Goal: Use online tool/utility: Utilize a website feature to perform a specific function

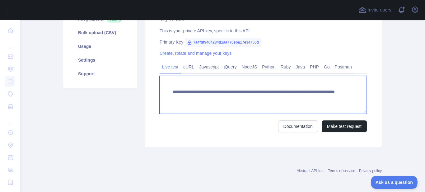
drag, startPoint x: 279, startPoint y: 97, endPoint x: 308, endPoint y: 99, distance: 29.6
click at [308, 99] on textarea "**********" at bounding box center [262, 95] width 207 height 38
paste textarea "**********"
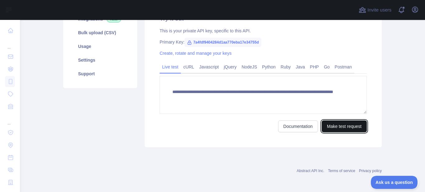
click at [332, 123] on button "Make test request" at bounding box center [343, 126] width 45 height 12
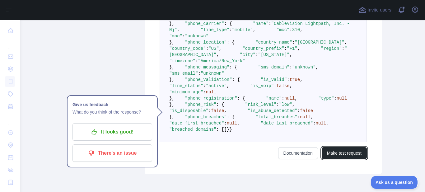
scroll to position [248, 0]
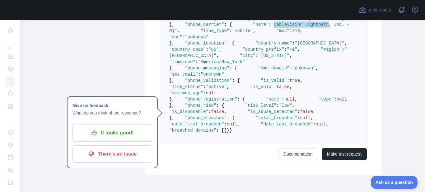
drag, startPoint x: 208, startPoint y: 55, endPoint x: 258, endPoint y: 56, distance: 50.7
click at [258, 33] on span ""Cablevision Lightpath, Inc. - Nj"" at bounding box center [260, 27] width 183 height 11
copy span "Cablevision Lightpath"
click at [294, 46] on span ""[GEOGRAPHIC_DATA]"" at bounding box center [319, 43] width 50 height 5
drag, startPoint x: 226, startPoint y: 91, endPoint x: 255, endPoint y: 94, distance: 29.1
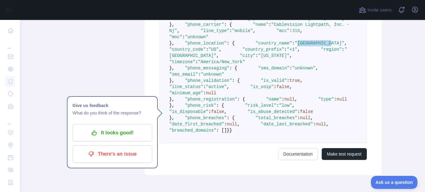
click at [294, 46] on span ""[GEOGRAPHIC_DATA]"" at bounding box center [319, 43] width 50 height 5
copy span "[GEOGRAPHIC_DATA]"
drag, startPoint x: 212, startPoint y: 111, endPoint x: 226, endPoint y: 111, distance: 14.3
click at [226, 58] on span ""[GEOGRAPHIC_DATA]"" at bounding box center [258, 52] width 178 height 11
drag, startPoint x: 226, startPoint y: 91, endPoint x: 258, endPoint y: 93, distance: 32.1
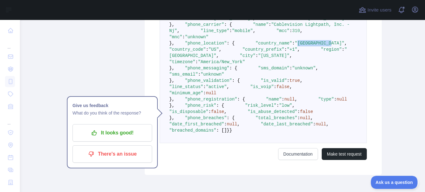
click at [294, 46] on span ""[GEOGRAPHIC_DATA]"" at bounding box center [319, 43] width 50 height 5
copy span "[GEOGRAPHIC_DATA]"
drag, startPoint x: 207, startPoint y: 116, endPoint x: 231, endPoint y: 117, distance: 24.3
click at [258, 58] on span ""[US_STATE]"" at bounding box center [273, 55] width 31 height 5
copy span "[US_STATE]"
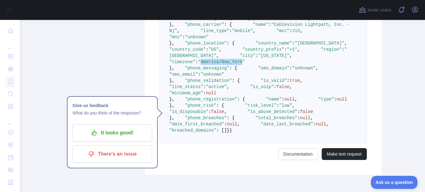
drag, startPoint x: 218, startPoint y: 125, endPoint x: 255, endPoint y: 123, distance: 37.7
click at [245, 64] on span ""America/New_York"" at bounding box center [221, 61] width 47 height 5
copy span "America/New_York"
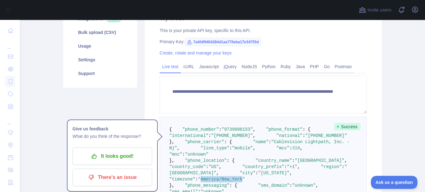
scroll to position [131, 0]
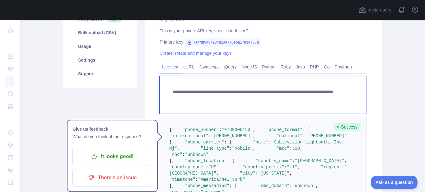
drag, startPoint x: 280, startPoint y: 99, endPoint x: 303, endPoint y: 99, distance: 23.3
click at [303, 99] on textarea "**********" at bounding box center [262, 95] width 207 height 38
paste textarea
click at [330, 94] on textarea "**********" at bounding box center [262, 95] width 207 height 38
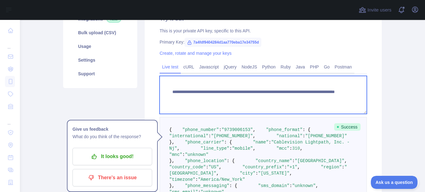
click at [328, 97] on textarea "**********" at bounding box center [262, 95] width 207 height 38
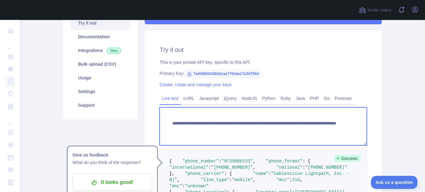
scroll to position [92, 0]
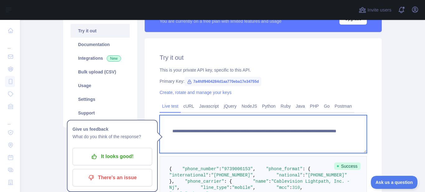
drag, startPoint x: 279, startPoint y: 125, endPoint x: 304, endPoint y: 125, distance: 24.9
click at [304, 125] on textarea "**********" at bounding box center [262, 134] width 207 height 38
type textarea "**********"
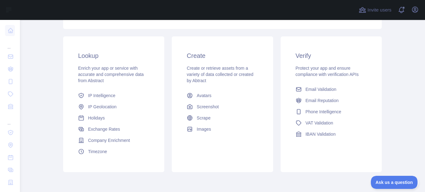
scroll to position [51, 0]
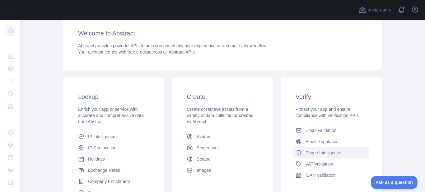
click at [317, 151] on span "Phone Intelligence" at bounding box center [323, 153] width 36 height 6
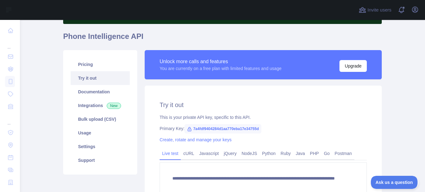
scroll to position [73, 0]
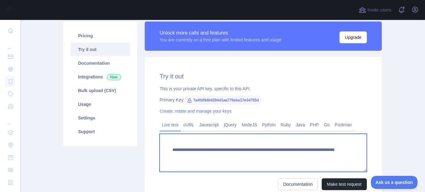
drag, startPoint x: 280, startPoint y: 156, endPoint x: 322, endPoint y: 156, distance: 42.6
click at [322, 156] on textarea "**********" at bounding box center [262, 153] width 207 height 38
paste textarea
type textarea "**********"
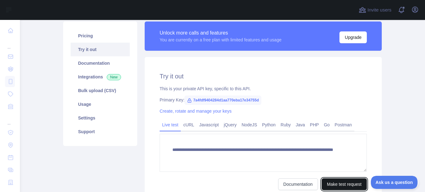
click at [332, 182] on button "Make test request" at bounding box center [343, 184] width 45 height 12
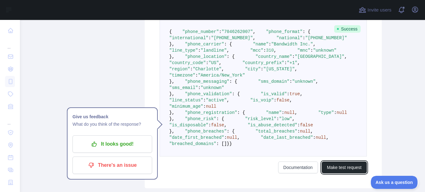
scroll to position [230, 0]
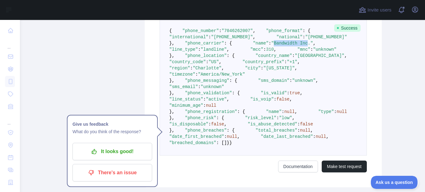
drag, startPoint x: 207, startPoint y: 72, endPoint x: 238, endPoint y: 73, distance: 30.8
click at [271, 46] on span ""Bandwidth Inc."" at bounding box center [292, 43] width 42 height 5
copy span "Bandwidth Inc"
drag, startPoint x: 220, startPoint y: 78, endPoint x: 238, endPoint y: 78, distance: 18.7
click at [227, 52] on span ""landline"" at bounding box center [214, 49] width 26 height 5
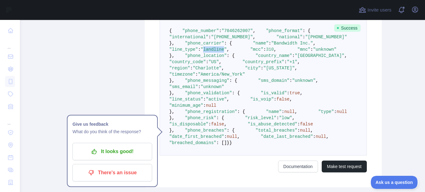
copy span "landline"
drag, startPoint x: 227, startPoint y: 110, endPoint x: 257, endPoint y: 110, distance: 30.5
click at [294, 58] on span ""[GEOGRAPHIC_DATA]"" at bounding box center [319, 55] width 50 height 5
copy span "[GEOGRAPHIC_DATA]"
drag, startPoint x: 211, startPoint y: 130, endPoint x: 233, endPoint y: 132, distance: 21.8
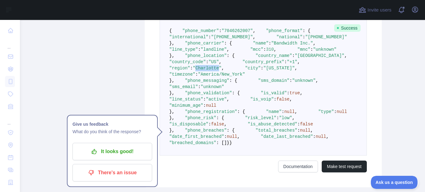
click at [221, 71] on span ""Charlotte"" at bounding box center [207, 68] width 29 height 5
click at [263, 71] on span ""[US_STATE]"" at bounding box center [278, 68] width 31 height 5
drag, startPoint x: 207, startPoint y: 136, endPoint x: 241, endPoint y: 136, distance: 33.6
click at [263, 71] on span ""[US_STATE]"" at bounding box center [278, 68] width 31 height 5
copy span "[US_STATE]"
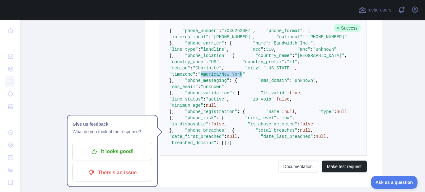
drag, startPoint x: 217, startPoint y: 141, endPoint x: 256, endPoint y: 141, distance: 39.2
click at [245, 77] on span ""America/New_York"" at bounding box center [221, 74] width 47 height 5
copy span "America/New_York"
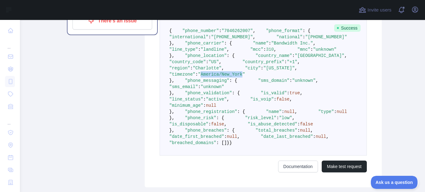
scroll to position [73, 0]
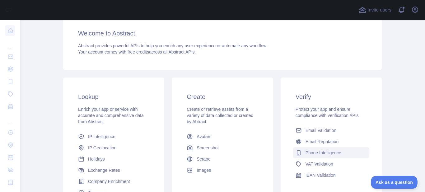
click at [319, 151] on span "Phone Intelligence" at bounding box center [323, 153] width 36 height 6
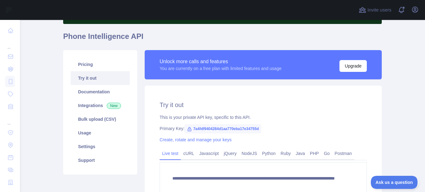
scroll to position [73, 0]
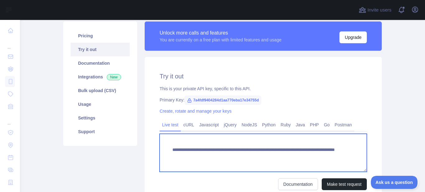
drag, startPoint x: 279, startPoint y: 156, endPoint x: 327, endPoint y: 156, distance: 48.5
click at [327, 156] on textarea "**********" at bounding box center [262, 153] width 207 height 38
paste textarea
type textarea "**********"
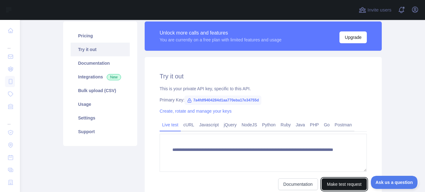
click at [343, 183] on button "Make test request" at bounding box center [343, 184] width 45 height 12
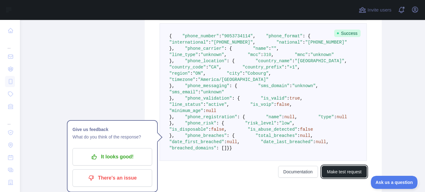
scroll to position [230, 0]
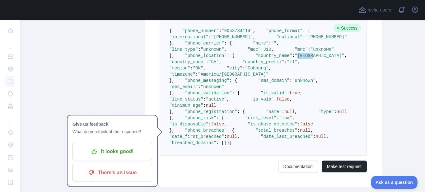
drag, startPoint x: 225, startPoint y: 111, endPoint x: 240, endPoint y: 112, distance: 15.0
click at [294, 58] on span ""[GEOGRAPHIC_DATA]"" at bounding box center [319, 55] width 50 height 5
click at [272, 118] on pre "{ "phone_number" : "[PHONE_NUMBER]" , "phone_format" : { "international" : "[PH…" at bounding box center [262, 86] width 207 height 137
drag, startPoint x: 227, startPoint y: 109, endPoint x: 240, endPoint y: 110, distance: 13.1
click at [294, 58] on span ""[GEOGRAPHIC_DATA]"" at bounding box center [319, 55] width 50 height 5
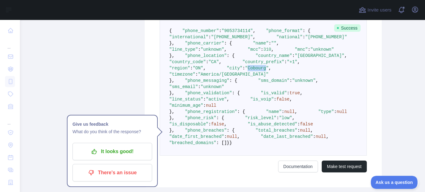
drag, startPoint x: 207, startPoint y: 136, endPoint x: 224, endPoint y: 134, distance: 16.6
click at [245, 71] on span ""Cobourg"" at bounding box center [257, 68] width 24 height 5
drag, startPoint x: 218, startPoint y: 143, endPoint x: 252, endPoint y: 142, distance: 33.9
click at [252, 77] on span ""America/[GEOGRAPHIC_DATA]"" at bounding box center [233, 74] width 71 height 5
drag, startPoint x: 220, startPoint y: 80, endPoint x: 236, endPoint y: 81, distance: 16.6
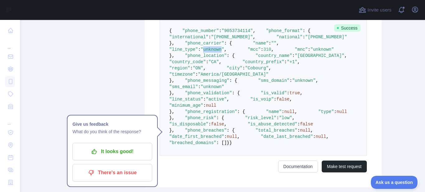
click at [224, 52] on span ""unknown"" at bounding box center [213, 49] width 24 height 5
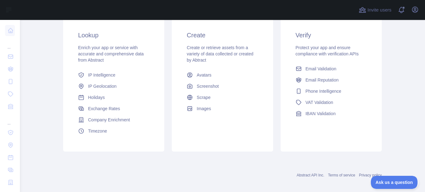
scroll to position [51, 0]
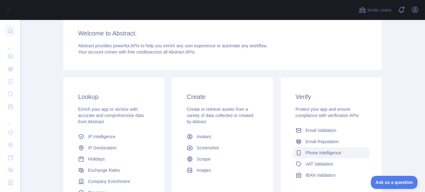
click at [313, 151] on span "Phone Intelligence" at bounding box center [323, 153] width 36 height 6
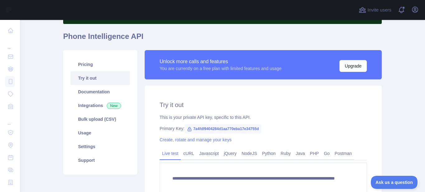
scroll to position [73, 0]
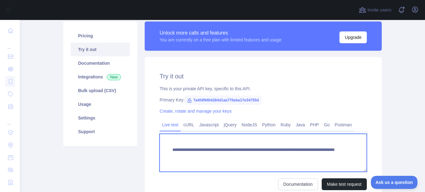
drag, startPoint x: 279, startPoint y: 155, endPoint x: 312, endPoint y: 155, distance: 33.3
click at [312, 155] on textarea "**********" at bounding box center [262, 153] width 207 height 38
paste textarea
type textarea "**********"
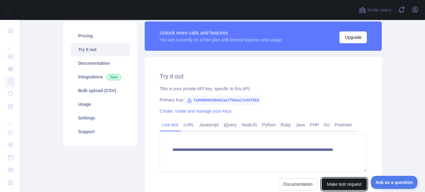
click at [338, 182] on button "Make test request" at bounding box center [343, 184] width 45 height 12
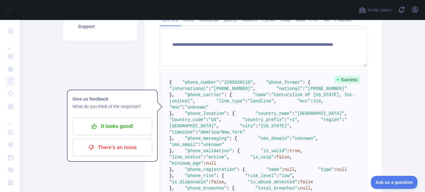
scroll to position [191, 0]
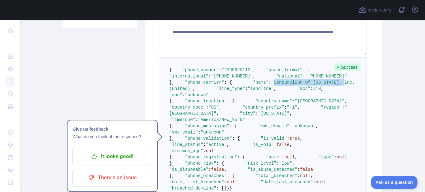
drag, startPoint x: 207, startPoint y: 112, endPoint x: 283, endPoint y: 113, distance: 75.6
click at [272, 91] on span ""Centurylink Of [US_STATE], Inc. (united)"" at bounding box center [263, 85] width 188 height 11
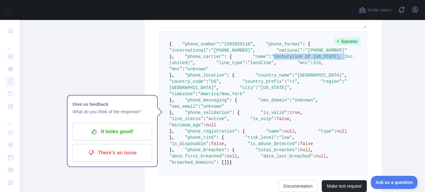
scroll to position [269, 0]
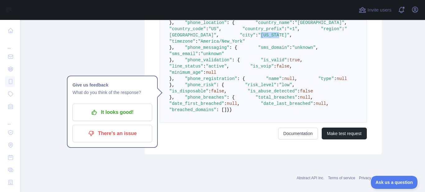
drag, startPoint x: 208, startPoint y: 95, endPoint x: 224, endPoint y: 97, distance: 16.0
click at [258, 38] on span ""[US_STATE]"" at bounding box center [273, 35] width 31 height 5
click at [239, 93] on pre "{ "phone_number" : "[PHONE_NUMBER]" , "phone_format" : { "international" : "[PH…" at bounding box center [262, 51] width 207 height 144
drag, startPoint x: 226, startPoint y: 70, endPoint x: 258, endPoint y: 73, distance: 31.6
click at [294, 25] on span ""[GEOGRAPHIC_DATA]"" at bounding box center [319, 22] width 50 height 5
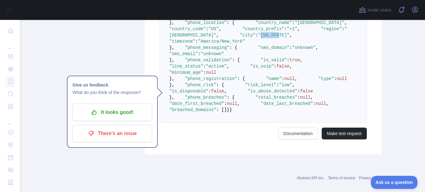
drag, startPoint x: 206, startPoint y: 95, endPoint x: 224, endPoint y: 97, distance: 17.5
click at [258, 38] on span ""[US_STATE]"" at bounding box center [273, 35] width 31 height 5
drag, startPoint x: 217, startPoint y: 103, endPoint x: 254, endPoint y: 103, distance: 37.0
click at [245, 44] on span ""America/New_York"" at bounding box center [221, 41] width 47 height 5
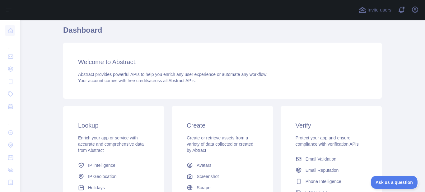
scroll to position [79, 0]
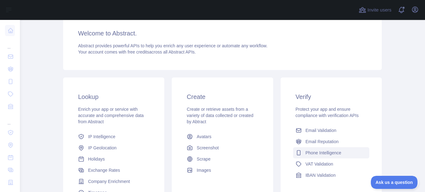
click at [319, 154] on span "Phone Intelligence" at bounding box center [323, 153] width 36 height 6
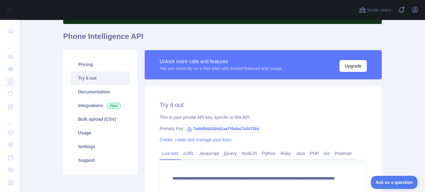
scroll to position [73, 0]
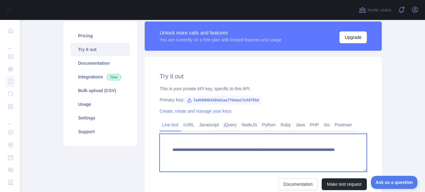
drag, startPoint x: 280, startPoint y: 156, endPoint x: 313, endPoint y: 156, distance: 33.0
click at [313, 156] on textarea "**********" at bounding box center [262, 153] width 207 height 38
paste textarea "**********"
type textarea "**********"
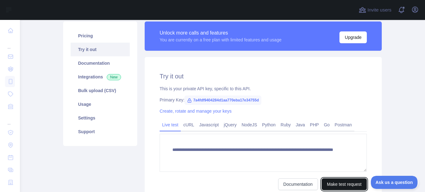
click at [346, 183] on button "Make test request" at bounding box center [343, 184] width 45 height 12
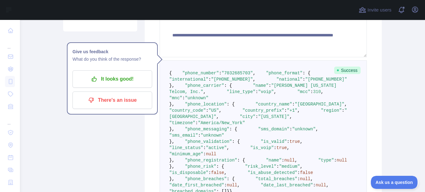
scroll to position [191, 0]
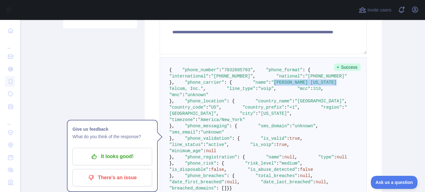
drag, startPoint x: 208, startPoint y: 112, endPoint x: 265, endPoint y: 112, distance: 57.5
click at [265, 91] on span ""[PERSON_NAME] [US_STATE] Telcom, Inc."" at bounding box center [254, 85] width 170 height 11
drag, startPoint x: 219, startPoint y: 118, endPoint x: 228, endPoint y: 119, distance: 9.4
click at [258, 91] on span ""voip"" at bounding box center [266, 88] width 16 height 5
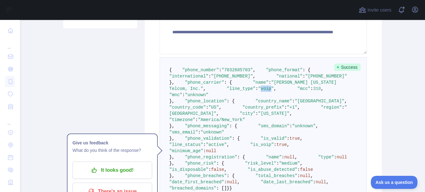
scroll to position [230, 0]
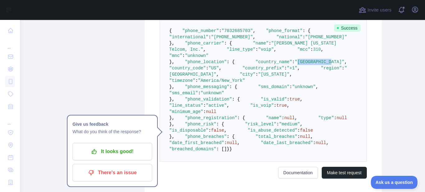
drag, startPoint x: 226, startPoint y: 110, endPoint x: 258, endPoint y: 110, distance: 32.6
click at [294, 64] on span ""[GEOGRAPHIC_DATA]"" at bounding box center [319, 61] width 50 height 5
drag, startPoint x: 207, startPoint y: 135, endPoint x: 227, endPoint y: 135, distance: 19.3
click at [258, 77] on span ""[US_STATE]"" at bounding box center [273, 74] width 31 height 5
drag, startPoint x: 216, startPoint y: 143, endPoint x: 256, endPoint y: 142, distance: 40.1
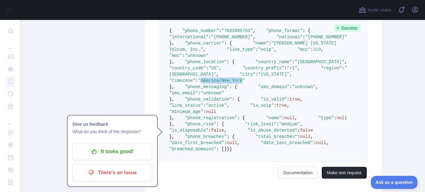
click at [245, 83] on span ""America/New_York"" at bounding box center [221, 80] width 47 height 5
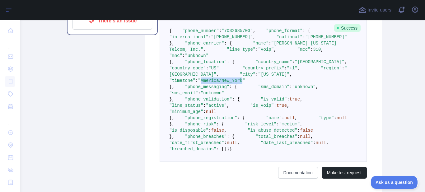
scroll to position [73, 0]
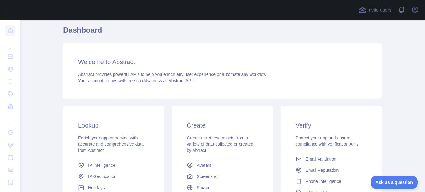
scroll to position [79, 0]
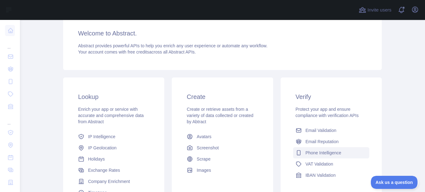
click at [311, 154] on span "Phone Intelligence" at bounding box center [323, 153] width 36 height 6
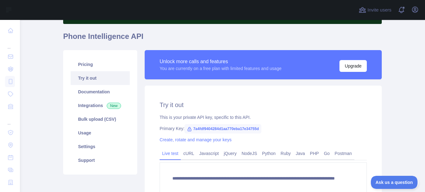
scroll to position [73, 0]
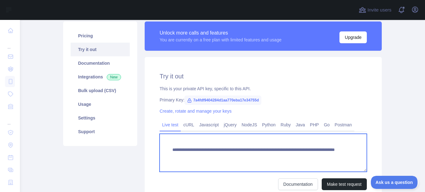
drag, startPoint x: 279, startPoint y: 155, endPoint x: 318, endPoint y: 155, distance: 39.2
click at [318, 155] on textarea "**********" at bounding box center [262, 153] width 207 height 38
paste textarea
type textarea "**********"
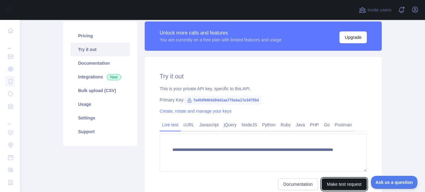
click at [339, 182] on button "Make test request" at bounding box center [343, 184] width 45 height 12
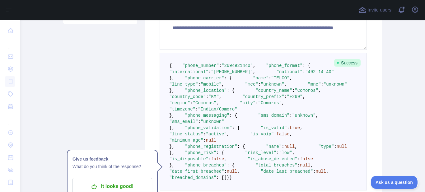
scroll to position [230, 0]
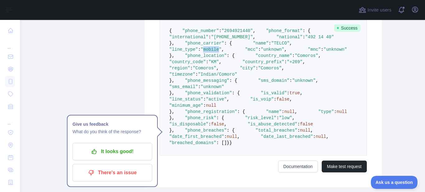
drag, startPoint x: 218, startPoint y: 80, endPoint x: 233, endPoint y: 81, distance: 15.3
click at [221, 52] on span ""mobile"" at bounding box center [211, 49] width 21 height 5
drag, startPoint x: 207, startPoint y: 73, endPoint x: 219, endPoint y: 74, distance: 12.2
click at [271, 46] on span ""TELCO"" at bounding box center [280, 43] width 18 height 5
drag, startPoint x: 207, startPoint y: 134, endPoint x: 224, endPoint y: 136, distance: 16.6
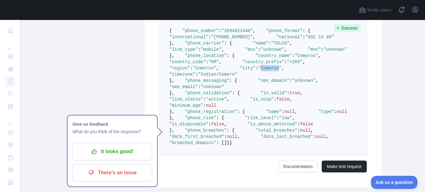
click at [258, 71] on span ""Comoros"" at bounding box center [270, 68] width 24 height 5
drag, startPoint x: 226, startPoint y: 110, endPoint x: 242, endPoint y: 112, distance: 16.6
click at [294, 58] on span ""Comoros"" at bounding box center [306, 55] width 24 height 5
drag, startPoint x: 217, startPoint y: 142, endPoint x: 247, endPoint y: 142, distance: 30.2
click at [237, 77] on span ""Indian/Comoro"" at bounding box center [217, 74] width 39 height 5
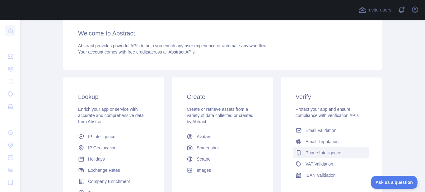
click at [327, 155] on span "Phone Intelligence" at bounding box center [323, 153] width 36 height 6
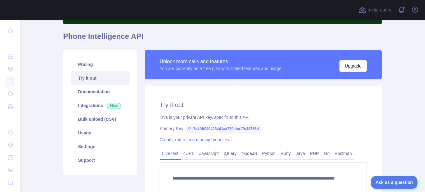
scroll to position [73, 0]
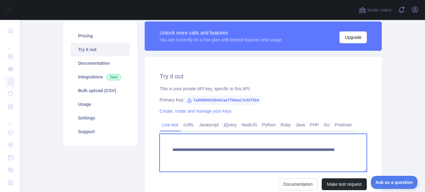
drag, startPoint x: 279, startPoint y: 156, endPoint x: 323, endPoint y: 156, distance: 44.8
click at [323, 156] on textarea "**********" at bounding box center [262, 153] width 207 height 38
paste textarea
type textarea "**********"
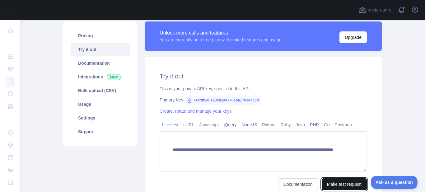
click at [341, 178] on button "Make test request" at bounding box center [343, 184] width 45 height 12
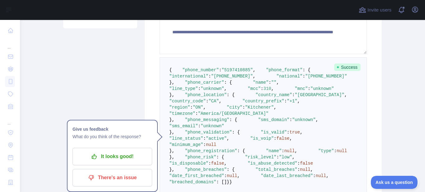
scroll to position [230, 0]
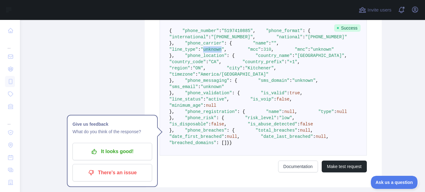
drag, startPoint x: 218, startPoint y: 80, endPoint x: 235, endPoint y: 81, distance: 16.8
click at [224, 52] on span ""unknown"" at bounding box center [213, 49] width 24 height 5
drag, startPoint x: 226, startPoint y: 112, endPoint x: 240, endPoint y: 112, distance: 14.0
click at [294, 58] on span ""[GEOGRAPHIC_DATA]"" at bounding box center [319, 55] width 50 height 5
drag, startPoint x: 206, startPoint y: 137, endPoint x: 228, endPoint y: 134, distance: 21.9
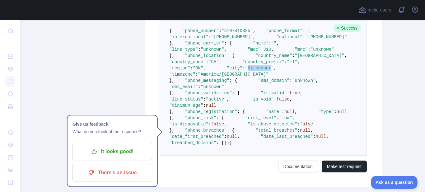
click at [245, 71] on span ""Kitchener"" at bounding box center [259, 68] width 29 height 5
drag, startPoint x: 216, startPoint y: 143, endPoint x: 252, endPoint y: 141, distance: 35.8
click at [252, 77] on span ""America/[GEOGRAPHIC_DATA]"" at bounding box center [233, 74] width 71 height 5
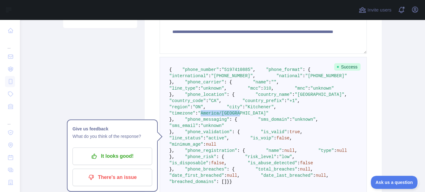
scroll to position [191, 0]
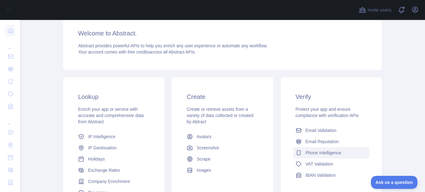
scroll to position [79, 0]
click at [307, 151] on span "Phone Intelligence" at bounding box center [323, 153] width 36 height 6
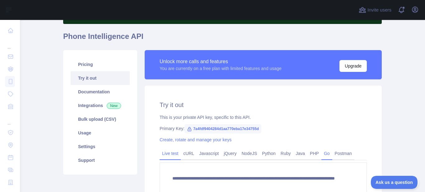
scroll to position [73, 0]
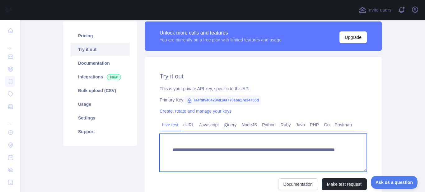
drag, startPoint x: 280, startPoint y: 157, endPoint x: 320, endPoint y: 157, distance: 40.4
click at [320, 157] on textarea "**********" at bounding box center [262, 153] width 207 height 38
paste textarea
type textarea "**********"
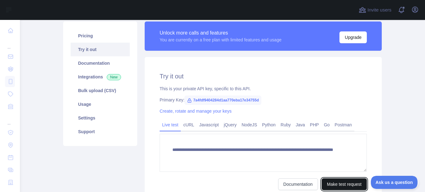
click at [343, 184] on button "Make test request" at bounding box center [343, 184] width 45 height 12
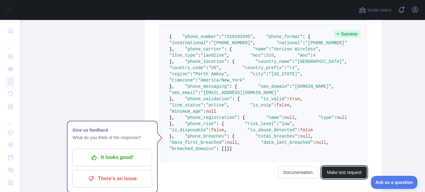
scroll to position [230, 0]
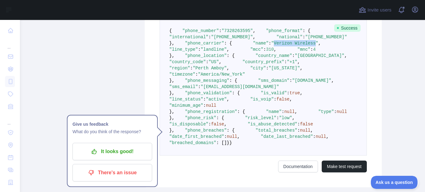
drag, startPoint x: 207, startPoint y: 73, endPoint x: 244, endPoint y: 73, distance: 37.0
click at [271, 46] on span ""Verizon Wireless"" at bounding box center [294, 43] width 47 height 5
drag, startPoint x: 220, startPoint y: 77, endPoint x: 239, endPoint y: 76, distance: 19.3
click at [239, 76] on pre "{ "phone_number" : "[PHONE_NUMBER]" , "phone_format" : { "international" : "[PH…" at bounding box center [262, 86] width 207 height 137
drag, startPoint x: 207, startPoint y: 134, endPoint x: 231, endPoint y: 132, distance: 24.0
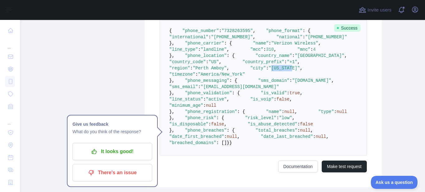
click at [268, 71] on span ""[US_STATE]"" at bounding box center [283, 68] width 31 height 5
drag, startPoint x: 227, startPoint y: 111, endPoint x: 257, endPoint y: 110, distance: 30.2
click at [294, 58] on span ""[GEOGRAPHIC_DATA]"" at bounding box center [319, 55] width 50 height 5
drag, startPoint x: 206, startPoint y: 135, endPoint x: 230, endPoint y: 135, distance: 23.9
click at [268, 71] on span ""[US_STATE]"" at bounding box center [283, 68] width 31 height 5
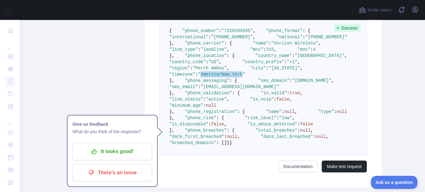
drag, startPoint x: 217, startPoint y: 141, endPoint x: 256, endPoint y: 141, distance: 39.5
click at [245, 77] on span ""America/New_York"" at bounding box center [221, 74] width 47 height 5
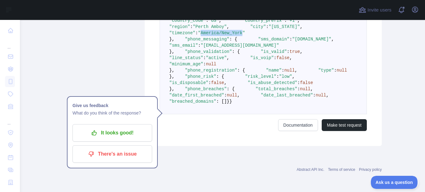
scroll to position [347, 0]
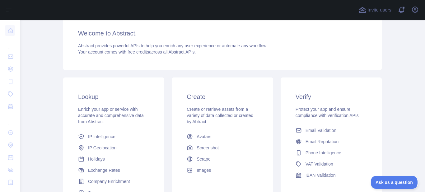
scroll to position [79, 0]
click at [324, 152] on span "Phone Intelligence" at bounding box center [323, 153] width 36 height 6
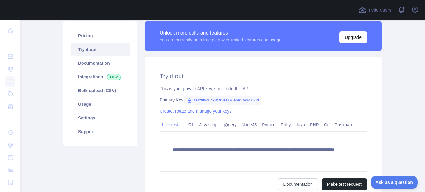
scroll to position [73, 0]
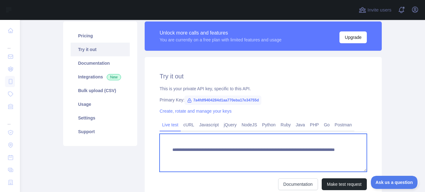
drag, startPoint x: 280, startPoint y: 156, endPoint x: 321, endPoint y: 159, distance: 42.1
click at [321, 159] on textarea "**********" at bounding box center [262, 153] width 207 height 38
paste textarea
type textarea "**********"
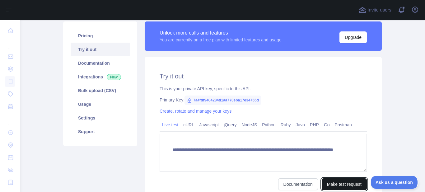
click at [337, 183] on button "Make test request" at bounding box center [343, 184] width 45 height 12
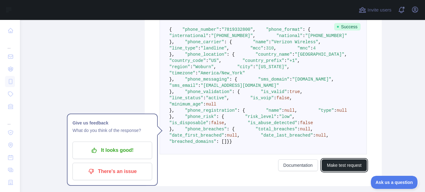
scroll to position [236, 0]
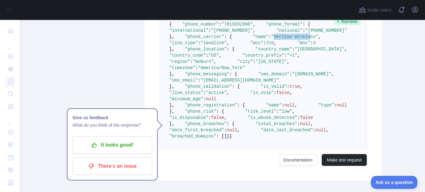
drag, startPoint x: 207, startPoint y: 66, endPoint x: 242, endPoint y: 66, distance: 34.2
click at [271, 39] on span ""Verizon Wireless"" at bounding box center [294, 36] width 47 height 5
drag, startPoint x: 208, startPoint y: 67, endPoint x: 249, endPoint y: 69, distance: 41.1
click at [271, 39] on span ""Verizon Wireless"" at bounding box center [294, 36] width 47 height 5
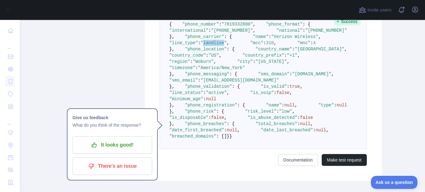
drag, startPoint x: 220, startPoint y: 73, endPoint x: 239, endPoint y: 73, distance: 19.9
click at [227, 45] on span ""landline"" at bounding box center [214, 42] width 26 height 5
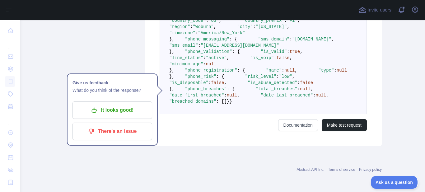
scroll to position [315, 0]
drag, startPoint x: 208, startPoint y: 51, endPoint x: 239, endPoint y: 50, distance: 30.8
click at [255, 29] on span ""[US_STATE]"" at bounding box center [270, 26] width 31 height 5
drag, startPoint x: 226, startPoint y: 26, endPoint x: 258, endPoint y: 25, distance: 32.3
click at [294, 17] on span ""[GEOGRAPHIC_DATA]"" at bounding box center [319, 14] width 50 height 5
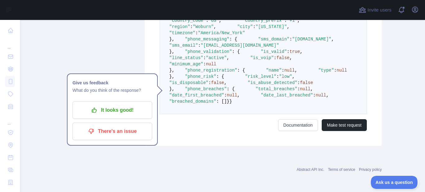
drag, startPoint x: 208, startPoint y: 49, endPoint x: 238, endPoint y: 49, distance: 29.9
click at [255, 29] on span ""[US_STATE]"" at bounding box center [270, 26] width 31 height 5
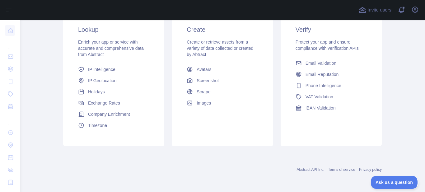
scroll to position [51, 0]
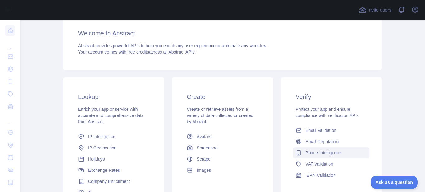
click at [322, 153] on span "Phone Intelligence" at bounding box center [323, 153] width 36 height 6
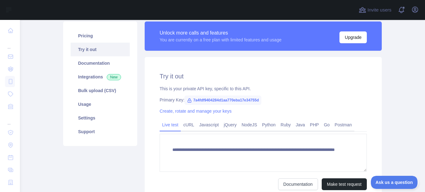
scroll to position [73, 0]
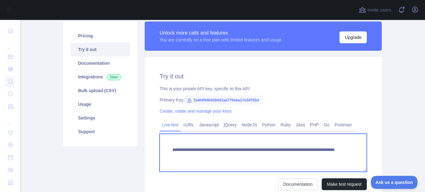
drag, startPoint x: 279, startPoint y: 156, endPoint x: 327, endPoint y: 155, distance: 48.2
click at [327, 155] on textarea "**********" at bounding box center [262, 153] width 207 height 38
paste textarea "**********"
type textarea "**********"
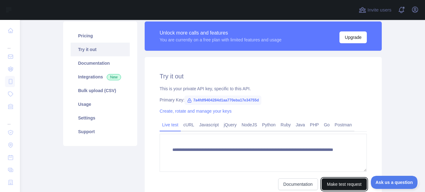
click at [345, 185] on button "Make test request" at bounding box center [343, 184] width 45 height 12
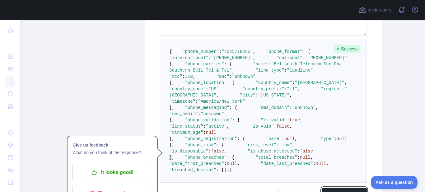
scroll to position [230, 0]
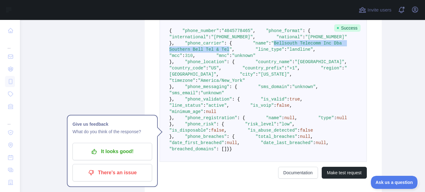
drag, startPoint x: 208, startPoint y: 73, endPoint x: 327, endPoint y: 74, distance: 119.7
click at [327, 52] on span ""Bellsouth Telecomm Inc Dba Southern Bell Tel & Tel"" at bounding box center [256, 46] width 175 height 11
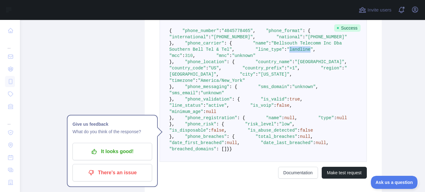
drag, startPoint x: 219, startPoint y: 80, endPoint x: 238, endPoint y: 79, distance: 18.7
click at [287, 52] on span ""landline"" at bounding box center [300, 49] width 26 height 5
drag, startPoint x: 229, startPoint y: 110, endPoint x: 256, endPoint y: 112, distance: 27.4
click at [294, 64] on span ""[GEOGRAPHIC_DATA]"" at bounding box center [319, 61] width 50 height 5
drag, startPoint x: 207, startPoint y: 136, endPoint x: 224, endPoint y: 136, distance: 17.1
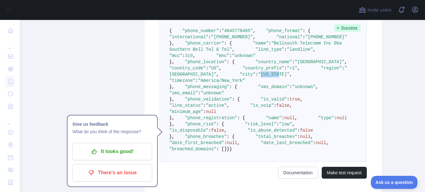
click at [258, 77] on span ""[US_STATE]"" at bounding box center [273, 74] width 31 height 5
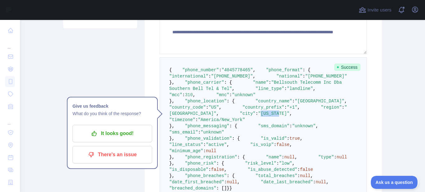
scroll to position [151, 0]
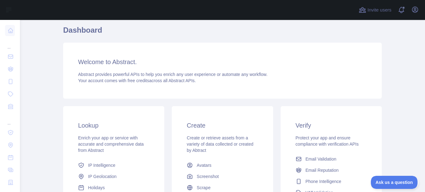
scroll to position [79, 0]
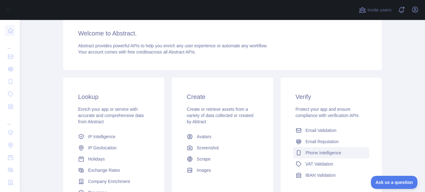
click at [306, 151] on span "Phone Intelligence" at bounding box center [323, 153] width 36 height 6
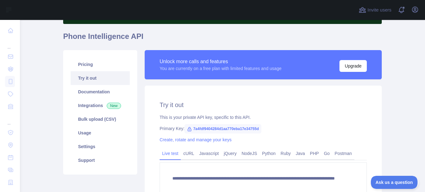
scroll to position [73, 0]
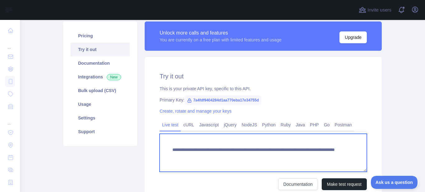
drag, startPoint x: 280, startPoint y: 156, endPoint x: 316, endPoint y: 156, distance: 36.7
click at [316, 156] on textarea "**********" at bounding box center [262, 153] width 207 height 38
paste textarea
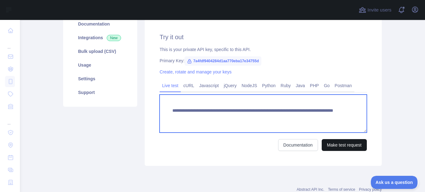
type textarea "**********"
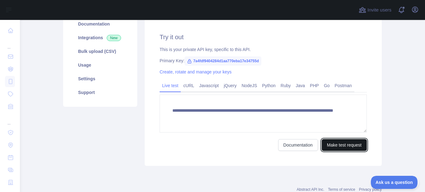
click at [331, 144] on button "Make test request" at bounding box center [343, 145] width 45 height 12
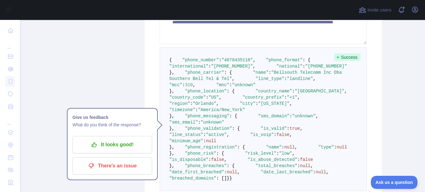
scroll to position [230, 0]
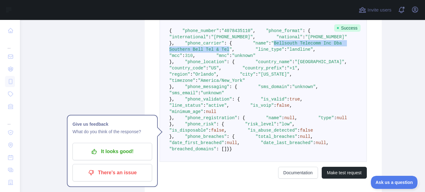
drag, startPoint x: 208, startPoint y: 74, endPoint x: 328, endPoint y: 75, distance: 120.0
click at [328, 52] on span ""Bellsouth Telecomm Inc Dba Southern Bell Tel & Tel"" at bounding box center [256, 46] width 175 height 11
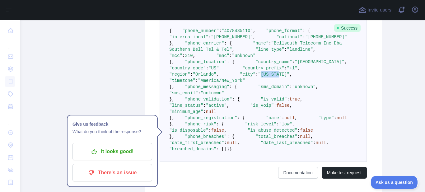
drag, startPoint x: 207, startPoint y: 136, endPoint x: 224, endPoint y: 136, distance: 17.1
click at [258, 77] on span ""[US_STATE]"" at bounding box center [273, 74] width 31 height 5
